Goal: Task Accomplishment & Management: Use online tool/utility

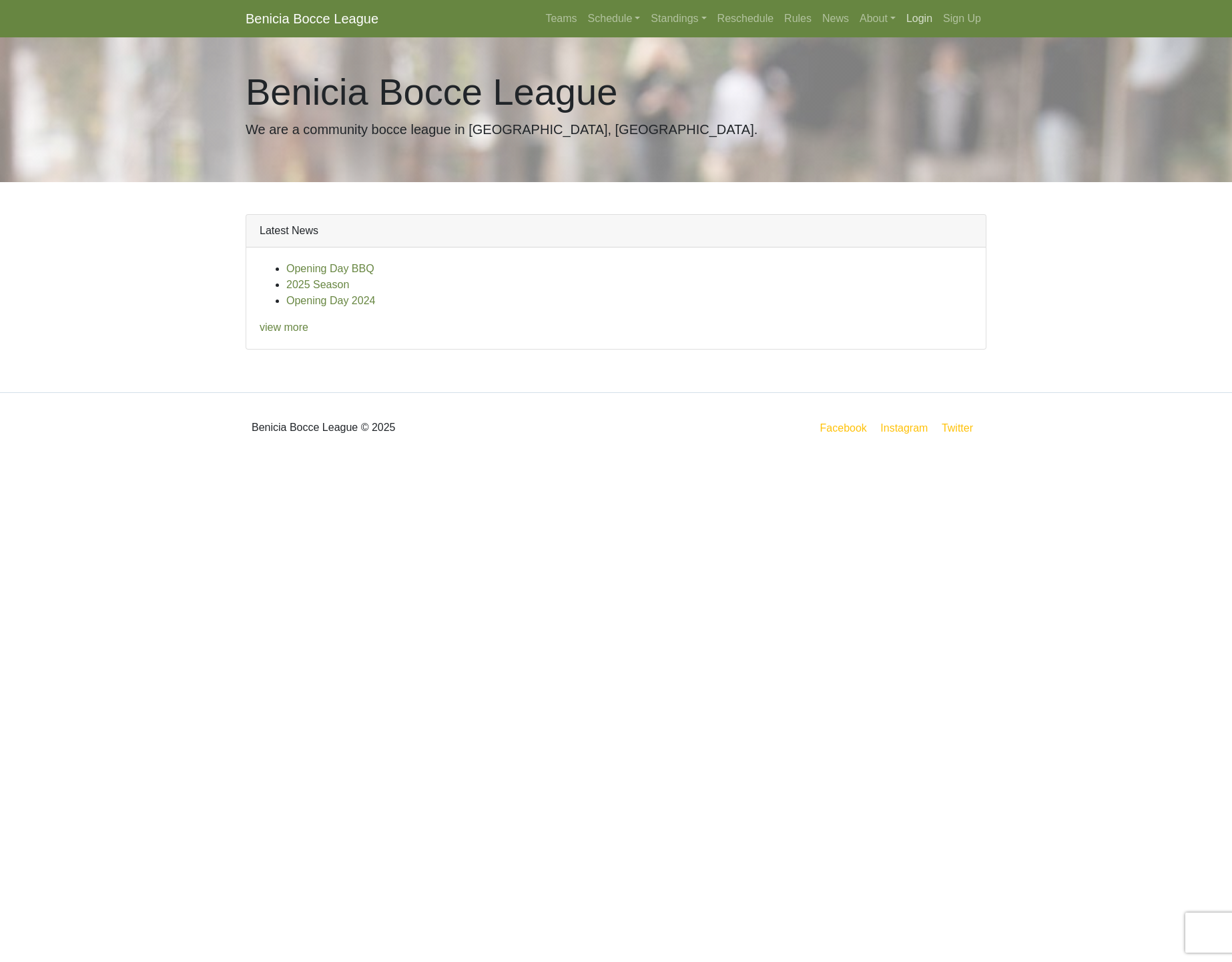
click at [926, 16] on link "Login" at bounding box center [919, 19] width 37 height 27
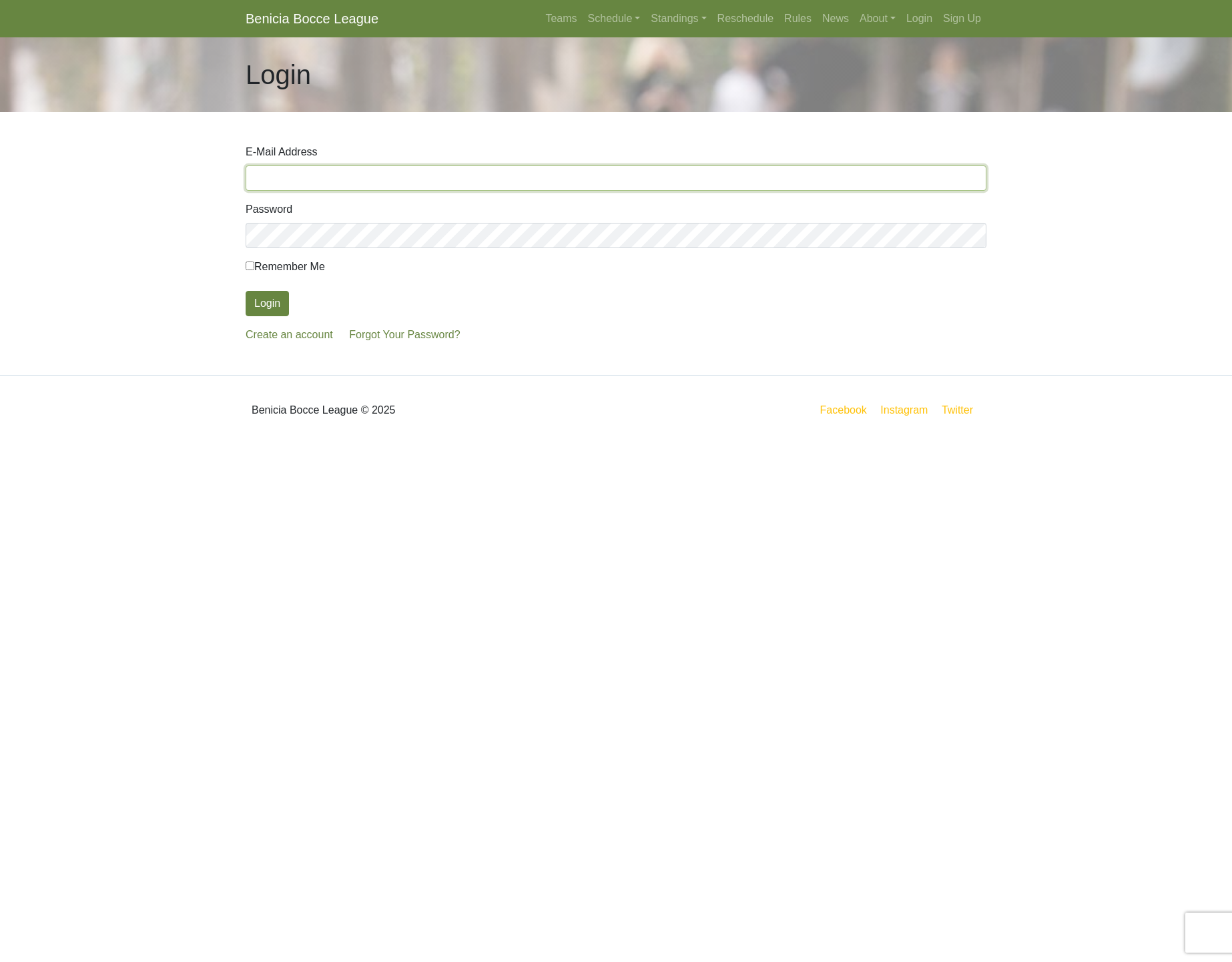
type input "[PERSON_NAME][EMAIL_ADDRESS][PERSON_NAME][DOMAIN_NAME]"
click at [261, 297] on button "Login" at bounding box center [267, 303] width 43 height 25
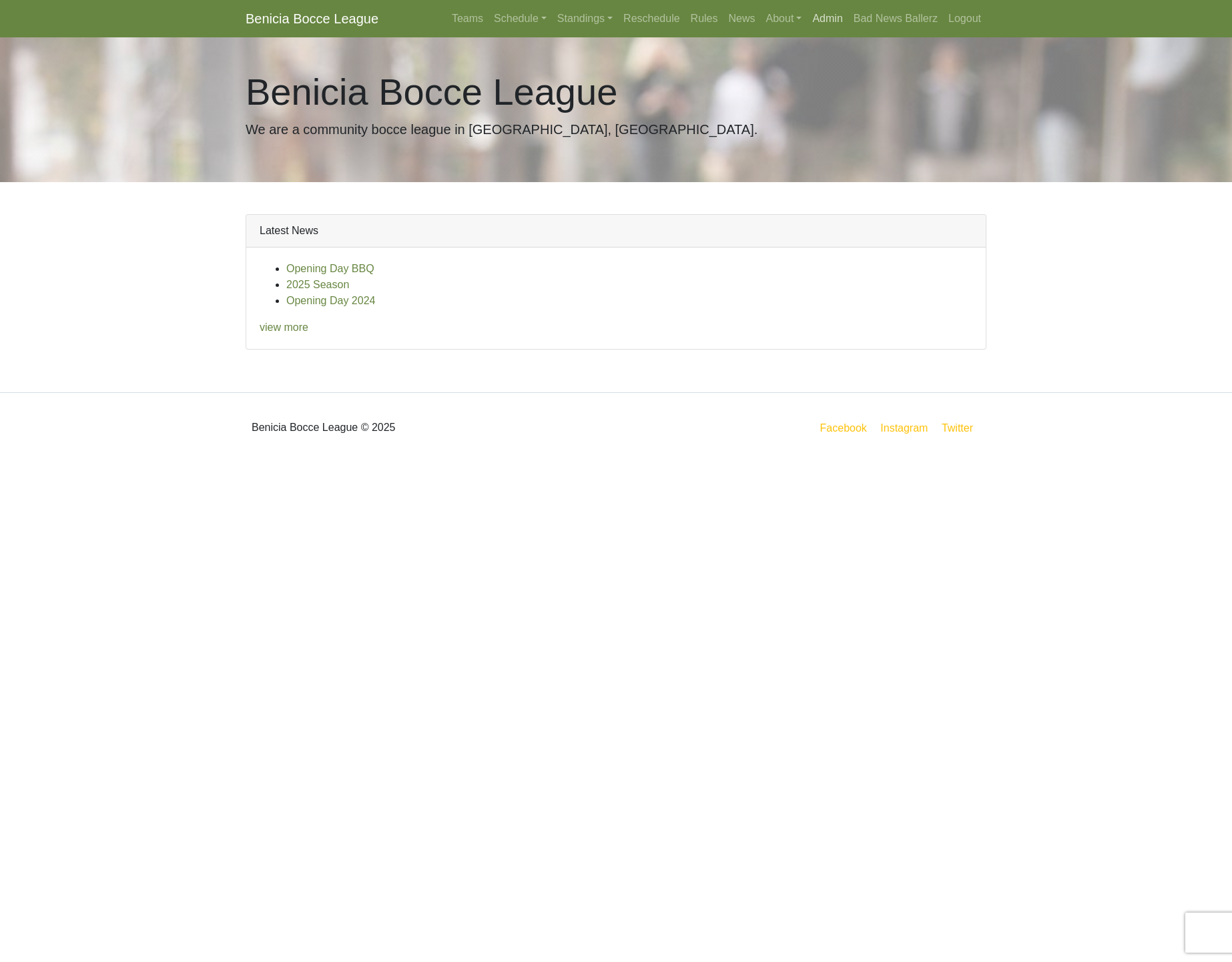
click at [830, 20] on link "Admin" at bounding box center [827, 19] width 41 height 27
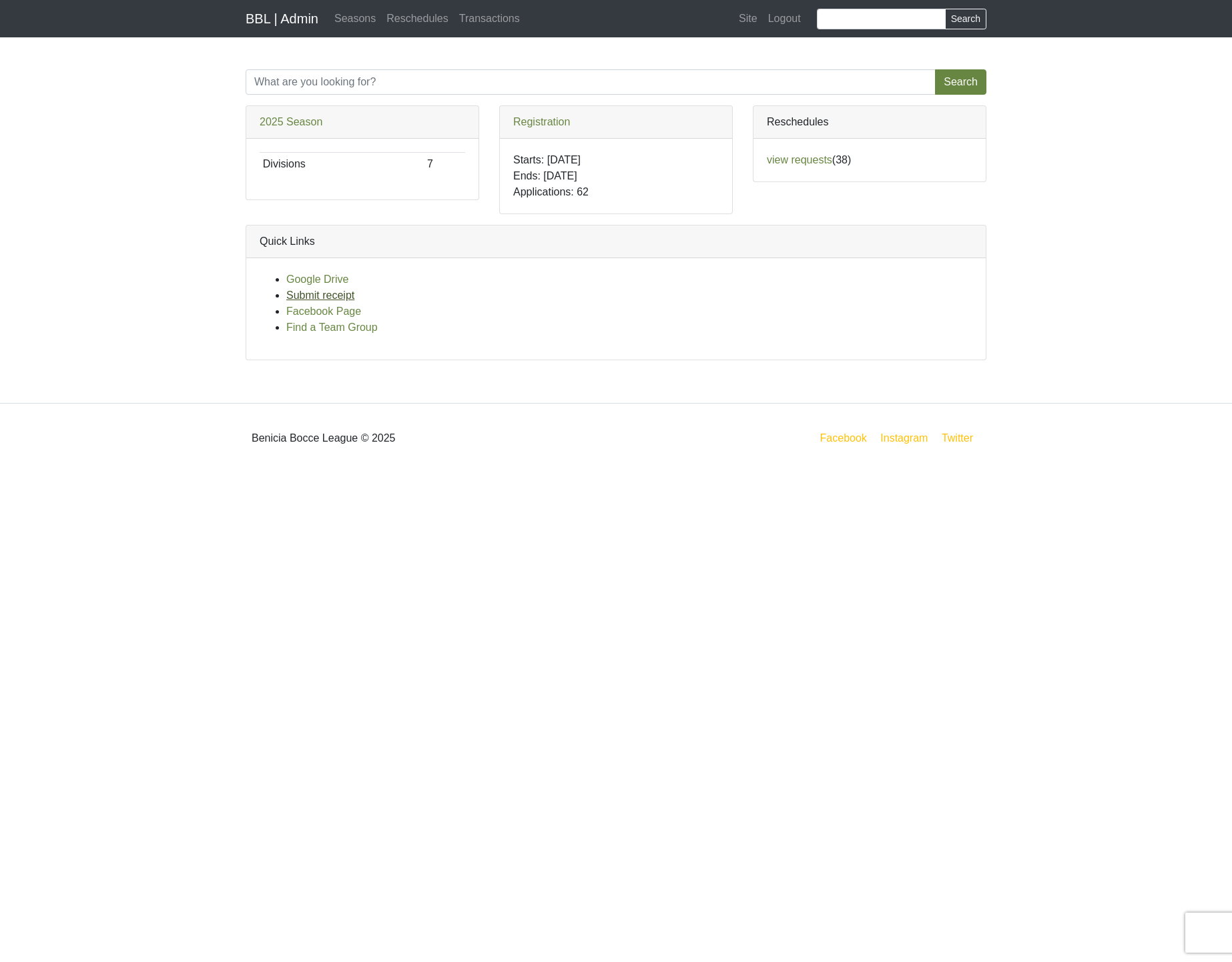
click at [329, 293] on link "Submit receipt" at bounding box center [320, 295] width 68 height 11
